Goal: Navigation & Orientation: Find specific page/section

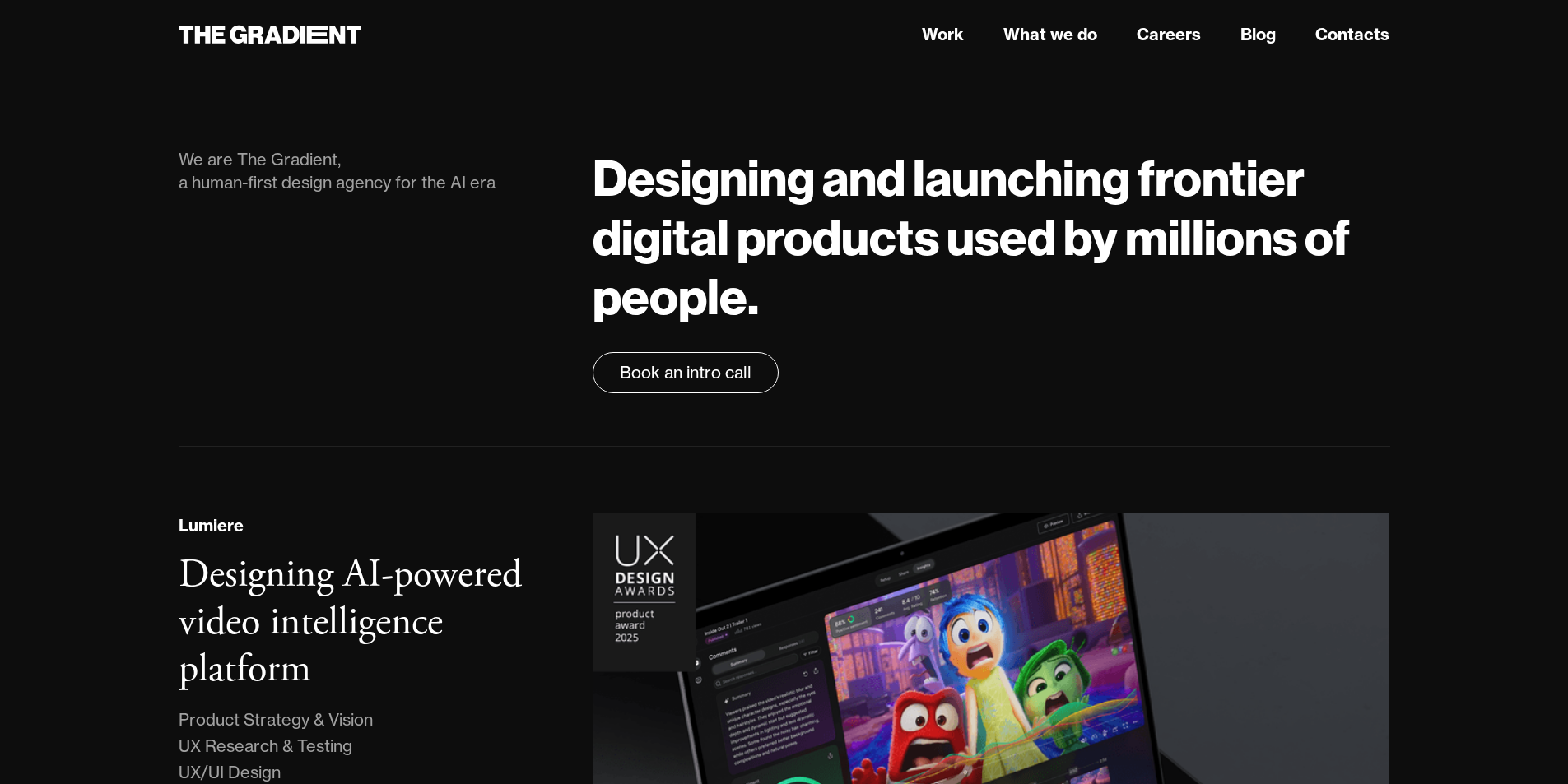
click at [1008, 220] on h1 "Designing and launching frontier digital products used by millions of people." at bounding box center [991, 237] width 797 height 178
click at [1168, 37] on link "Careers" at bounding box center [1169, 34] width 64 height 25
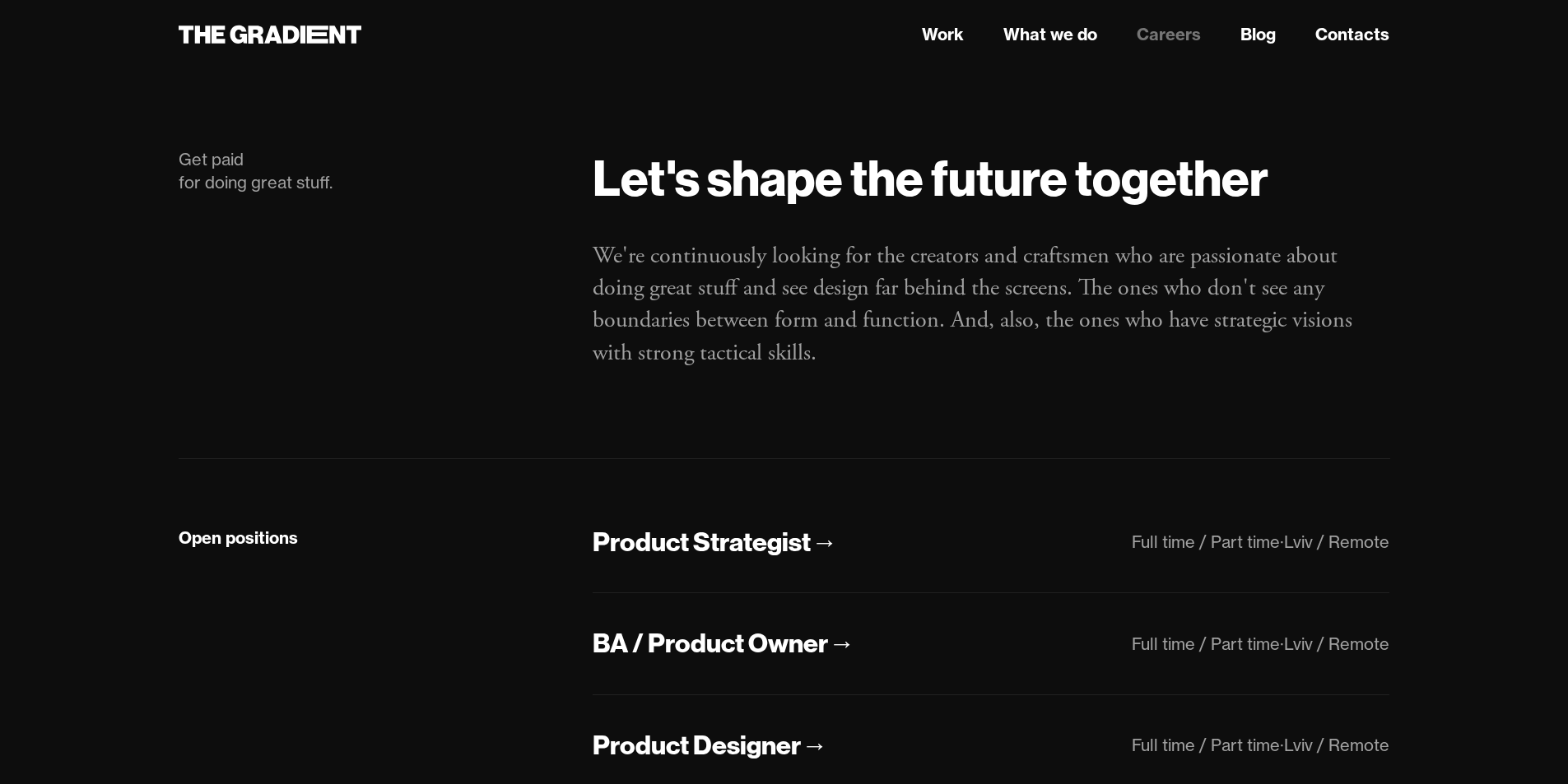
click at [1382, 406] on div "Let's shape the future together We're continuously looking for the creators and…" at bounding box center [991, 277] width 830 height 257
click at [907, 29] on nav "Work What we do Careers Blog Contacts" at bounding box center [991, 35] width 797 height 29
click at [955, 33] on link "Work" at bounding box center [942, 34] width 42 height 25
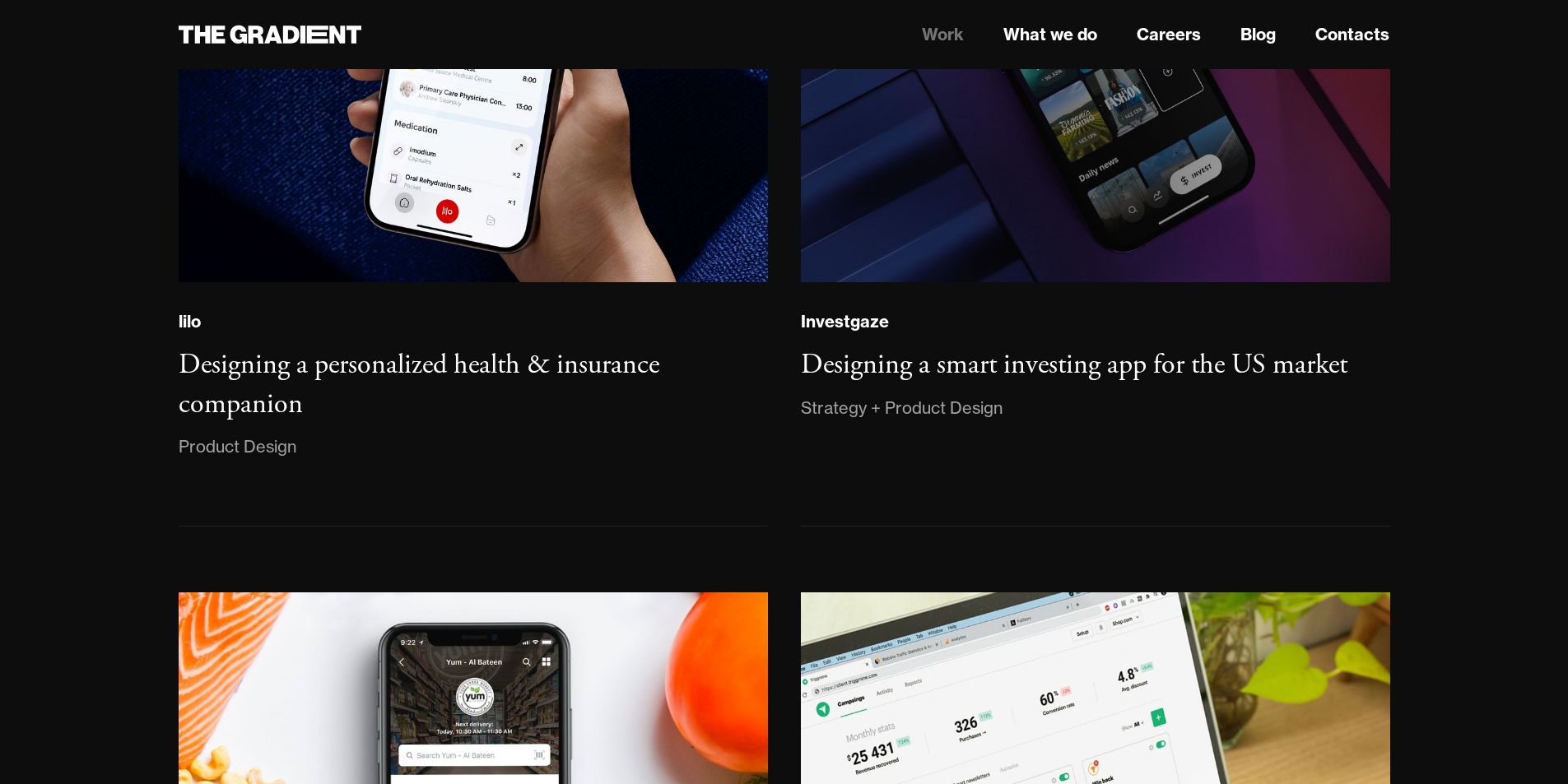
scroll to position [1976, 0]
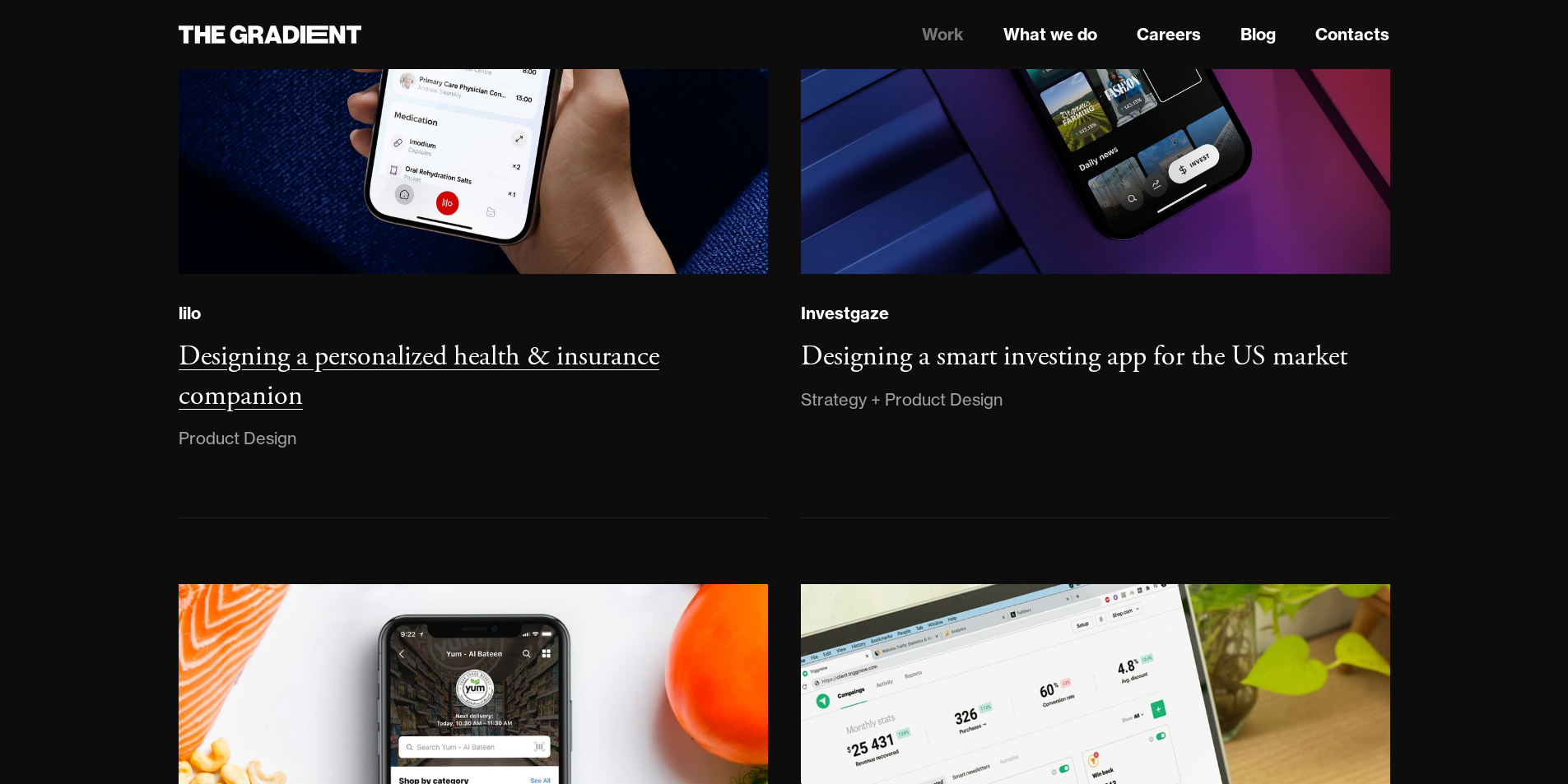
click at [469, 398] on h3 "Designing a personalized health & insurance companion" at bounding box center [419, 376] width 481 height 75
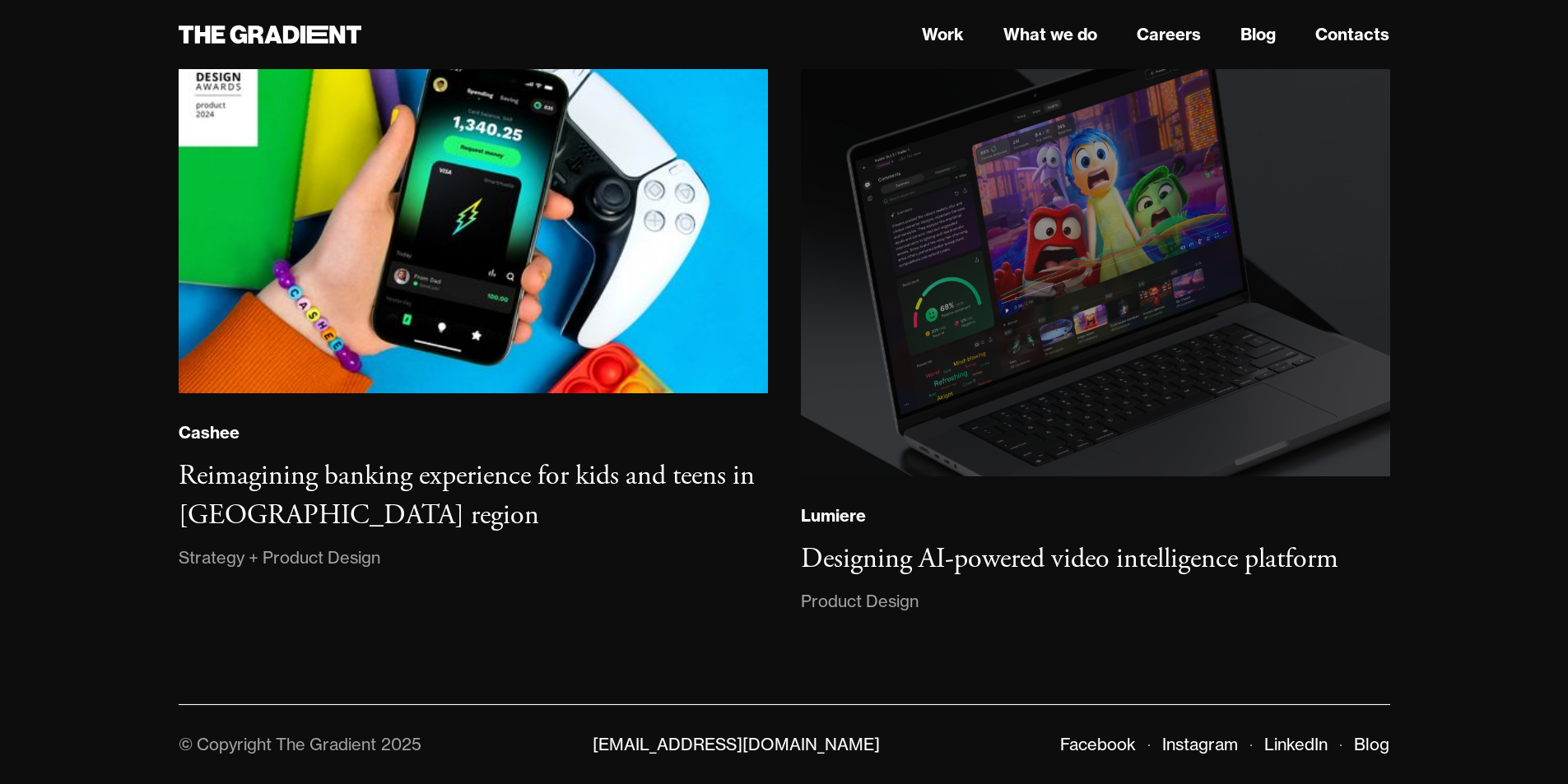
scroll to position [10510, 0]
